Goal: Task Accomplishment & Management: Use online tool/utility

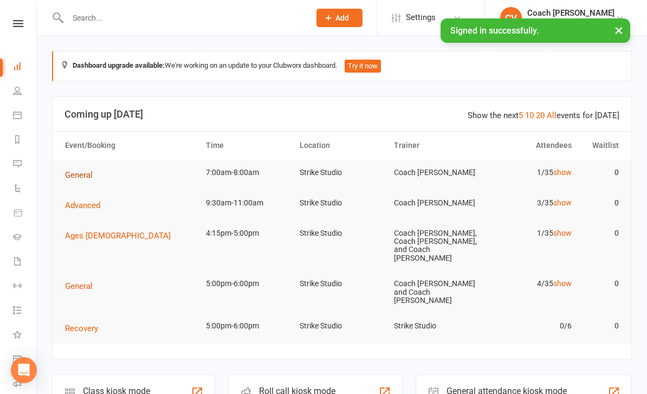
click at [68, 174] on span "General" at bounding box center [79, 175] width 28 height 10
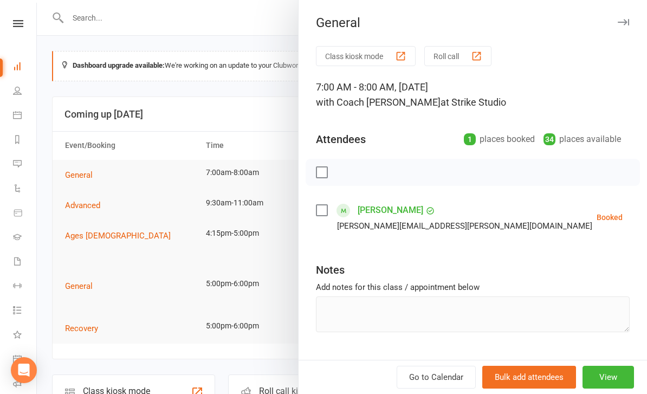
click at [359, 59] on button "Class kiosk mode" at bounding box center [366, 56] width 100 height 20
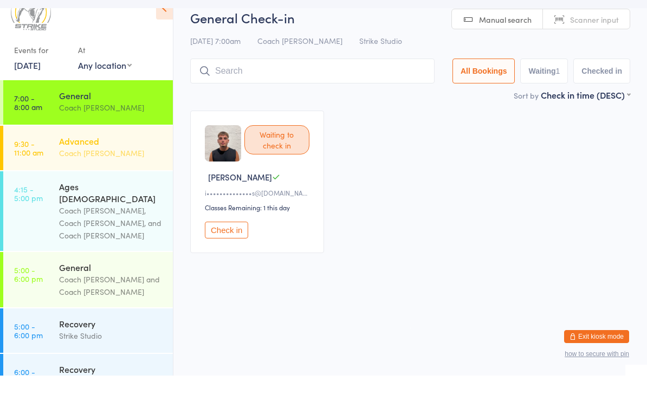
click at [85, 165] on div "Coach [PERSON_NAME]" at bounding box center [111, 171] width 105 height 12
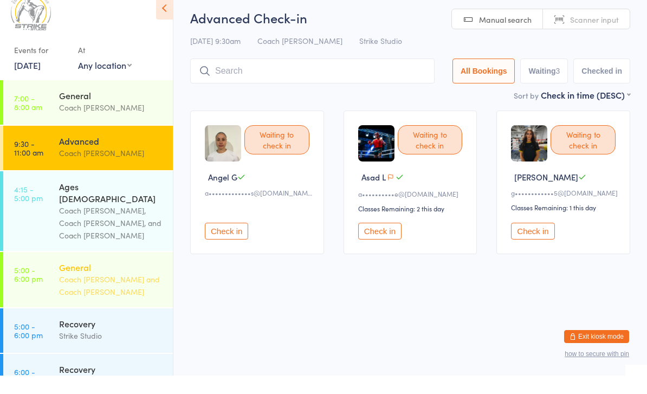
click at [124, 271] on div "General Coach [PERSON_NAME] and Coach [PERSON_NAME]" at bounding box center [116, 298] width 114 height 55
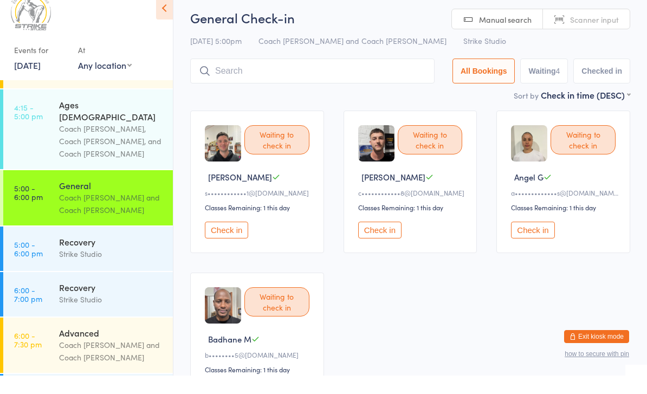
scroll to position [81, 0]
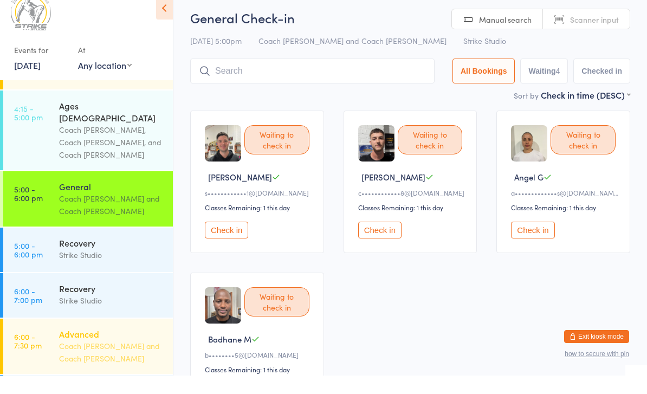
click at [112, 358] on div "Coach [PERSON_NAME] and Coach [PERSON_NAME]" at bounding box center [111, 370] width 105 height 25
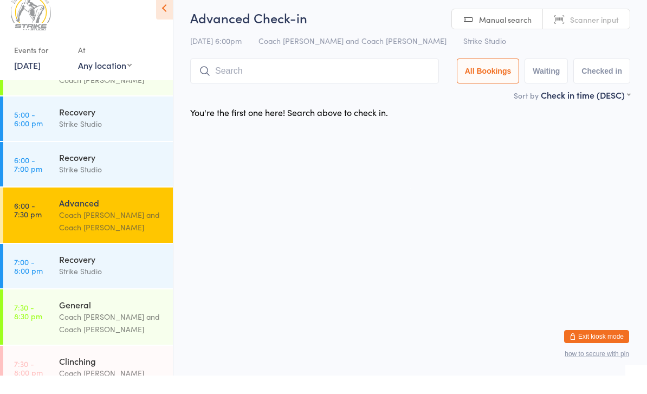
scroll to position [211, 0]
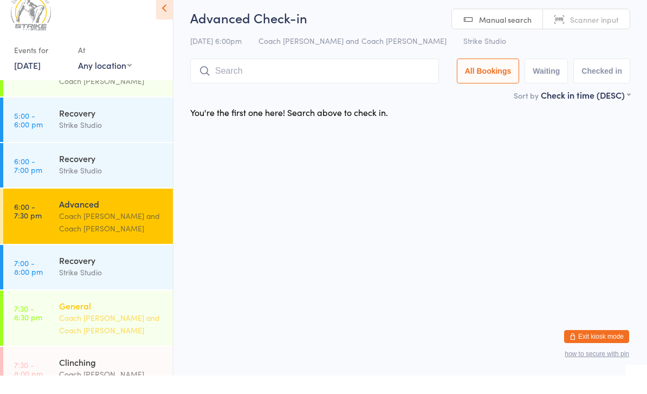
click at [138, 318] on div "General" at bounding box center [111, 324] width 105 height 12
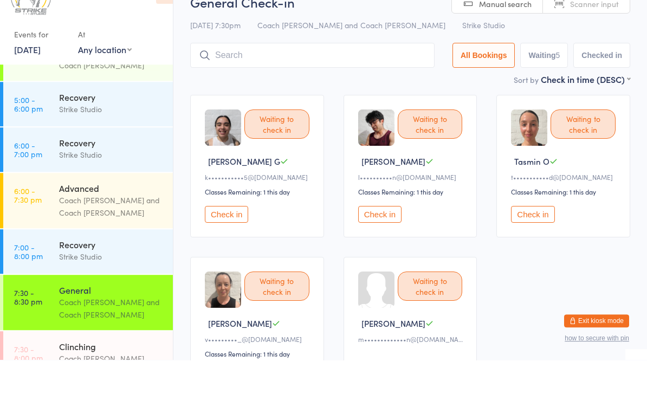
scroll to position [183, 0]
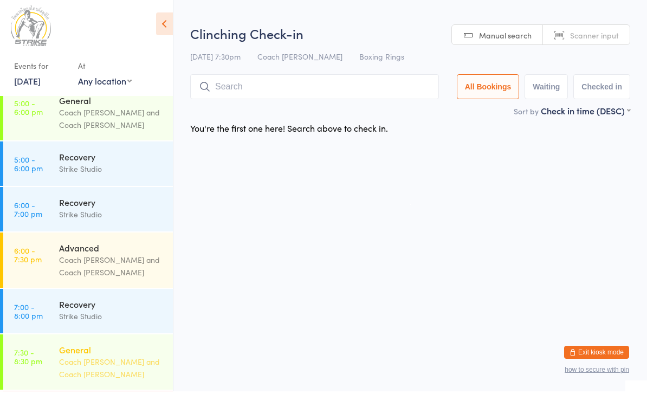
click at [134, 346] on div "General" at bounding box center [111, 352] width 105 height 12
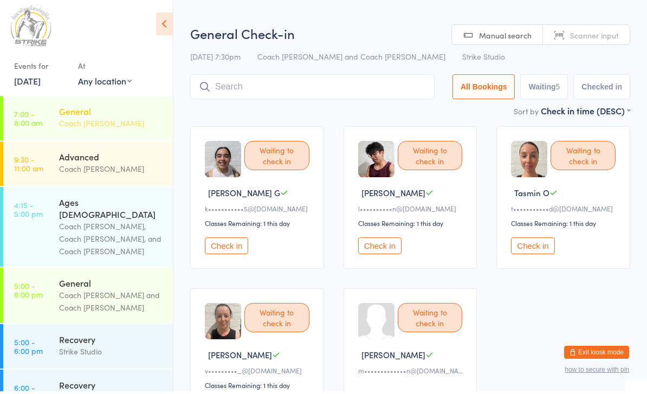
click at [113, 125] on div "Coach [PERSON_NAME]" at bounding box center [111, 126] width 105 height 12
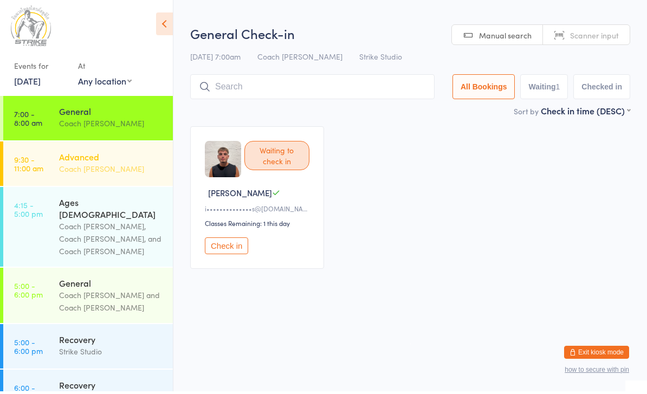
click at [136, 183] on div "Advanced Coach Vinay" at bounding box center [116, 165] width 114 height 43
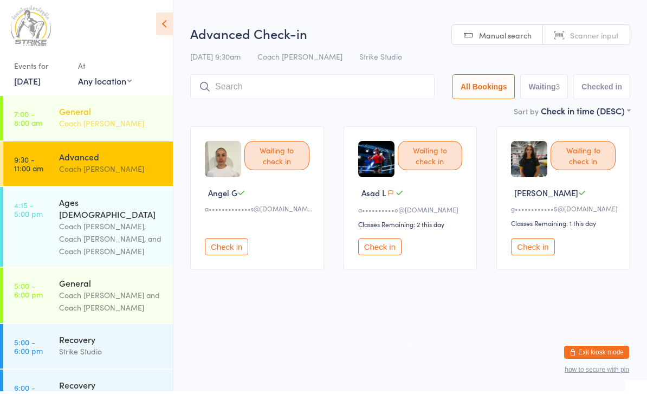
click at [120, 131] on div "General Coach [PERSON_NAME]" at bounding box center [116, 120] width 114 height 43
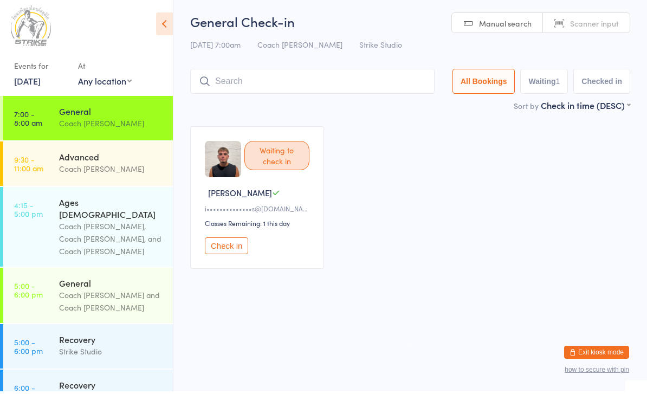
click at [231, 257] on button "Check in" at bounding box center [226, 248] width 43 height 17
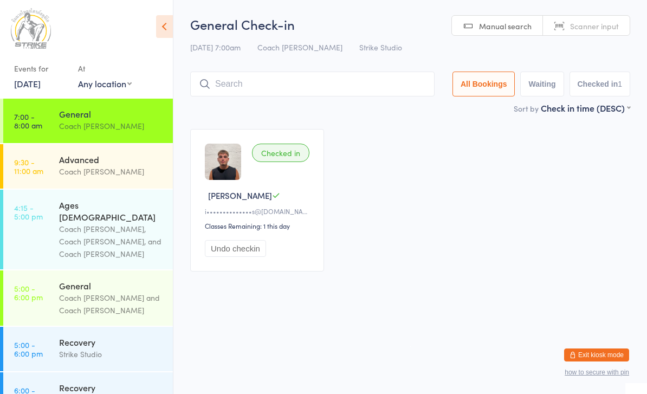
click at [306, 89] on input "search" at bounding box center [312, 84] width 244 height 25
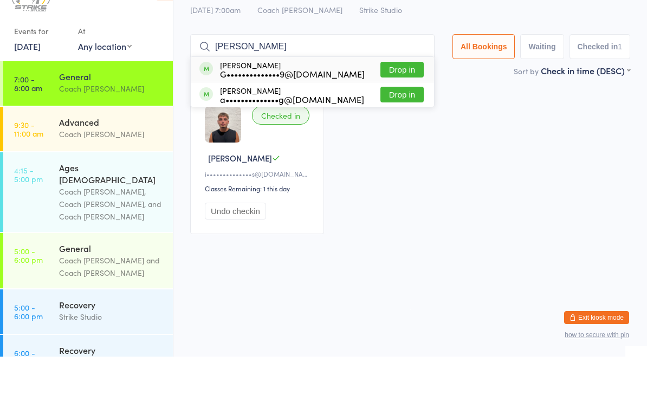
type input "[PERSON_NAME]"
click at [400, 99] on button "Drop in" at bounding box center [402, 107] width 43 height 16
